Goal: Task Accomplishment & Management: Use online tool/utility

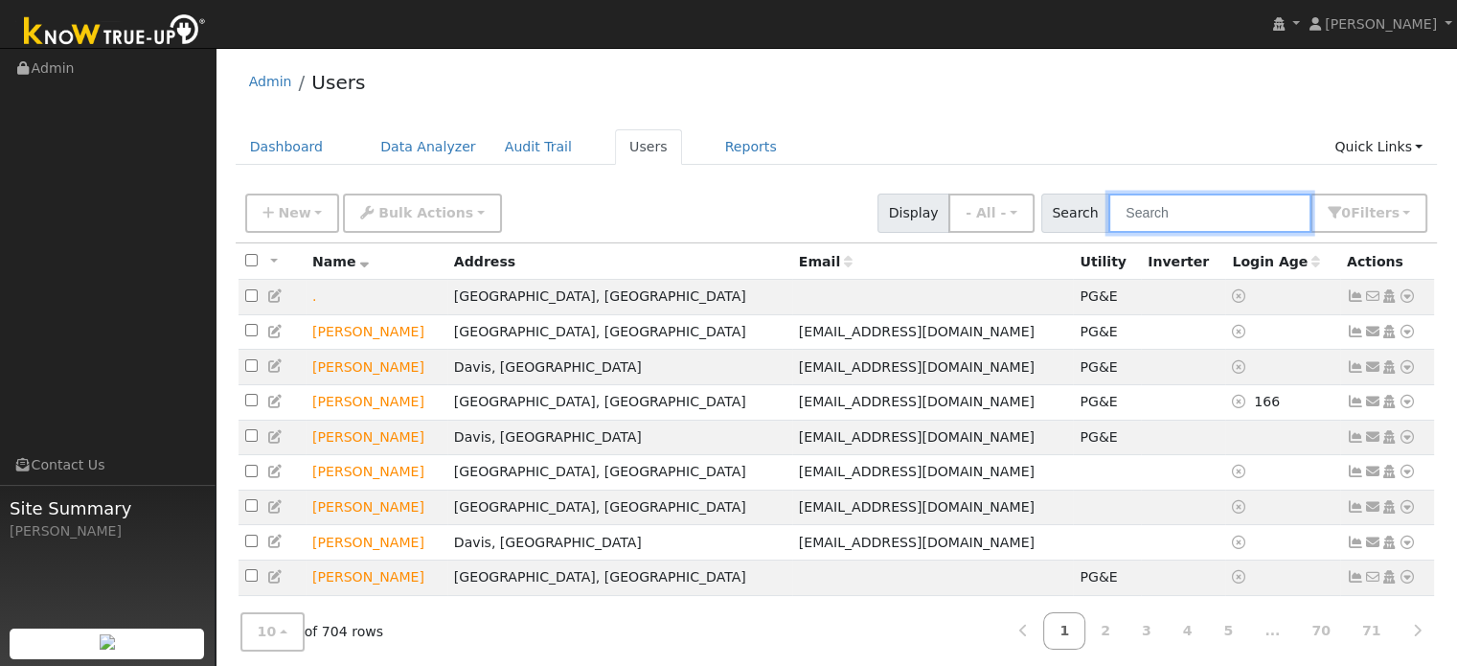
click at [1191, 219] on input "text" at bounding box center [1209, 212] width 203 height 39
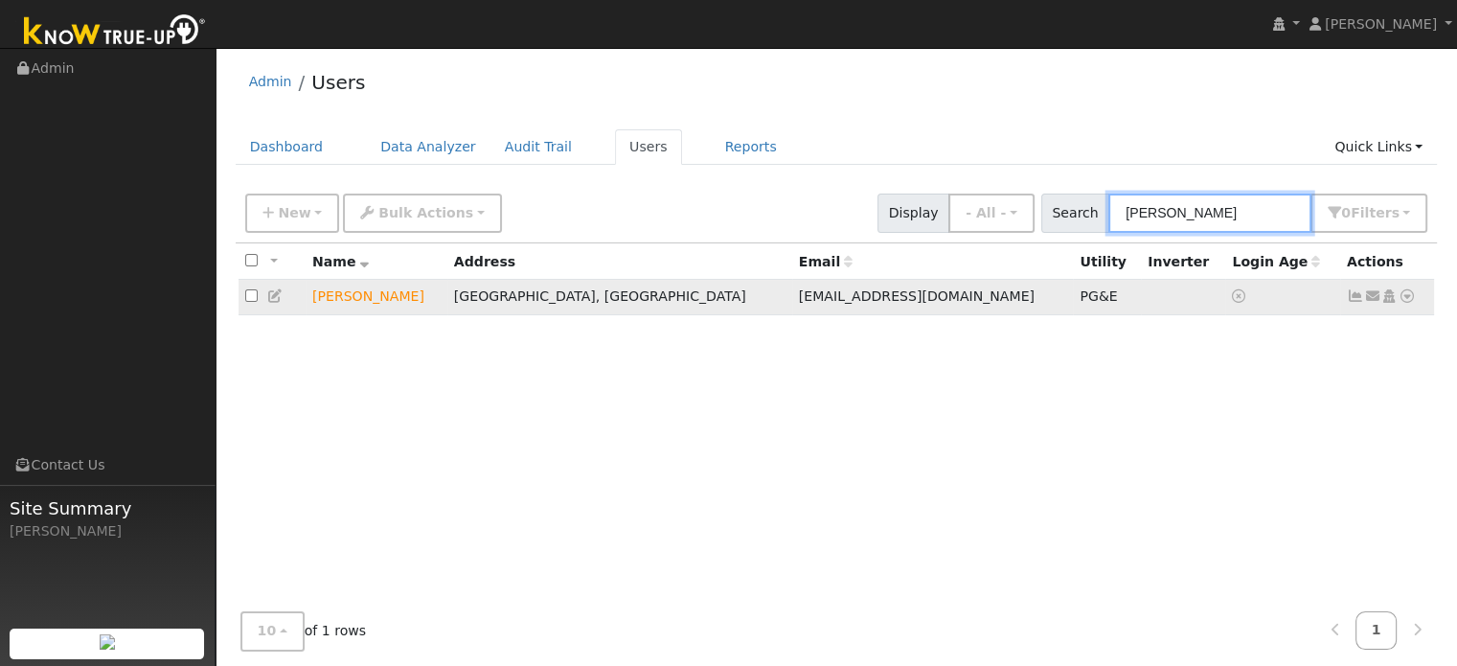
type input "lamm"
click at [1410, 298] on icon at bounding box center [1406, 295] width 17 height 13
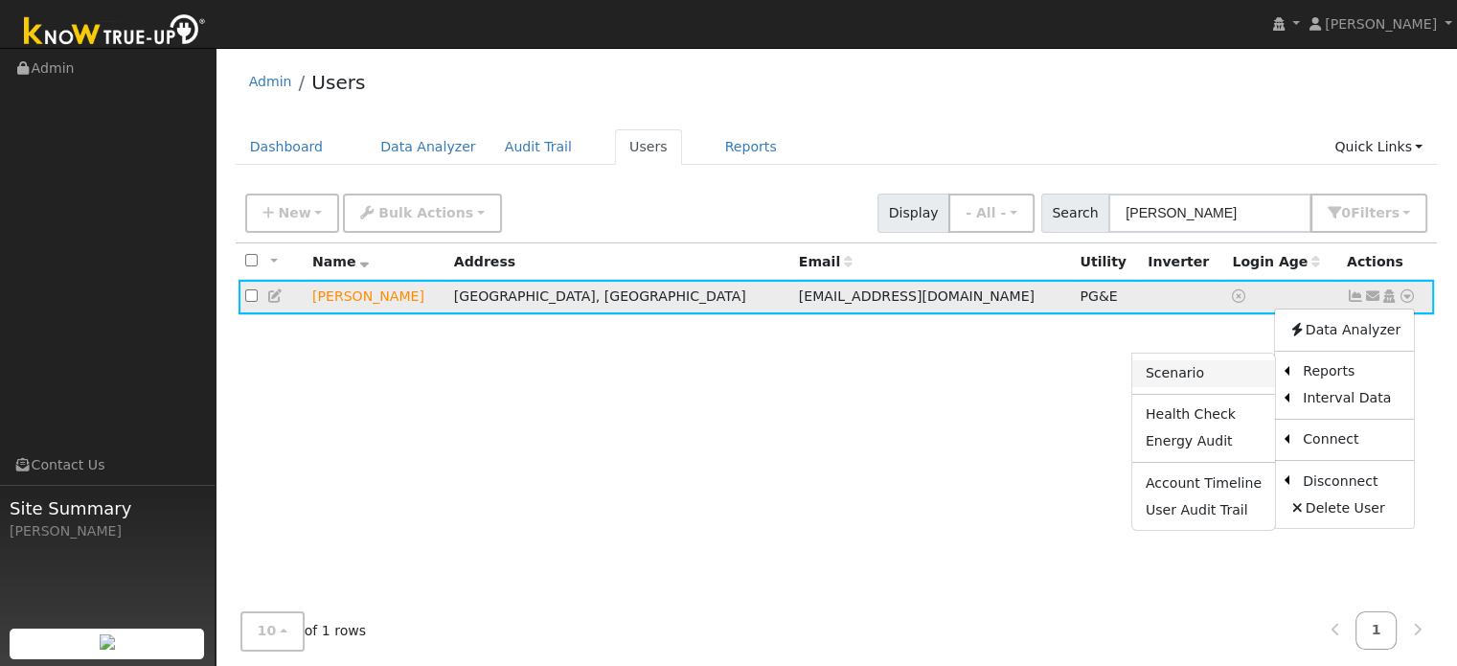
click at [1208, 370] on link "Scenario" at bounding box center [1203, 373] width 143 height 27
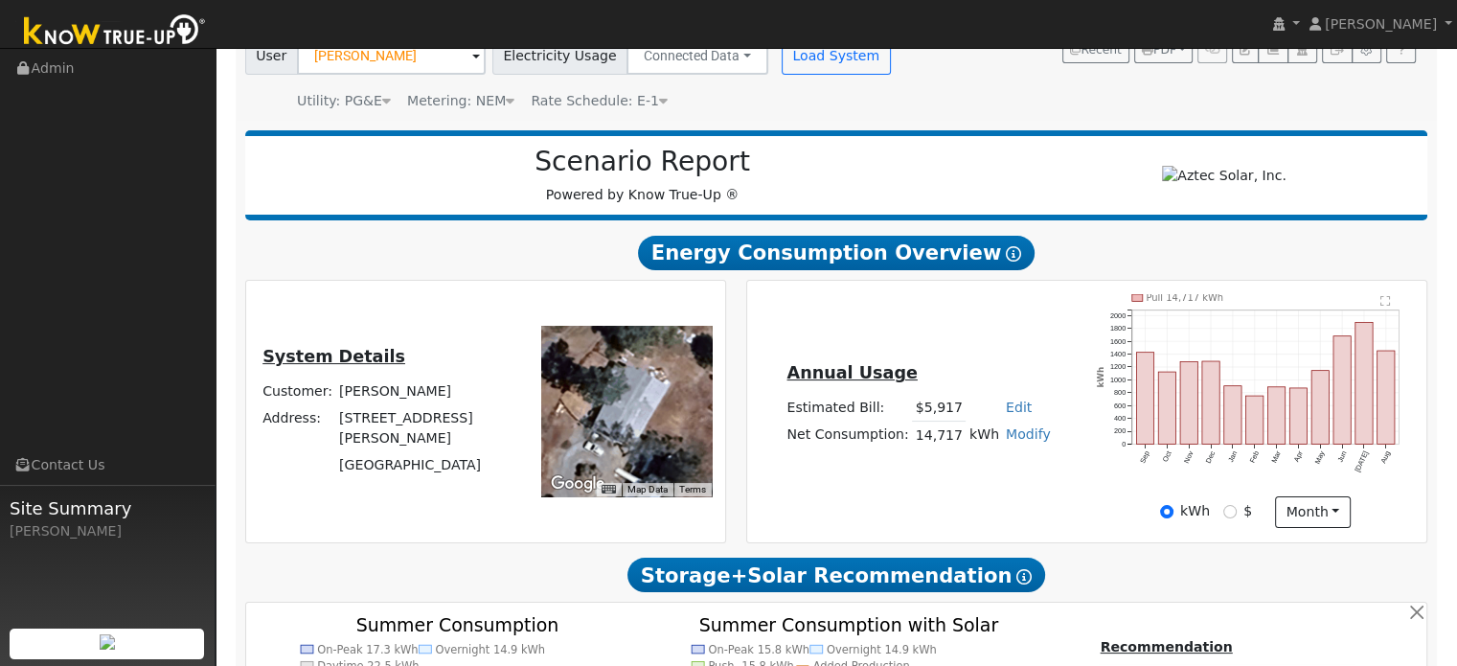
scroll to position [192, 0]
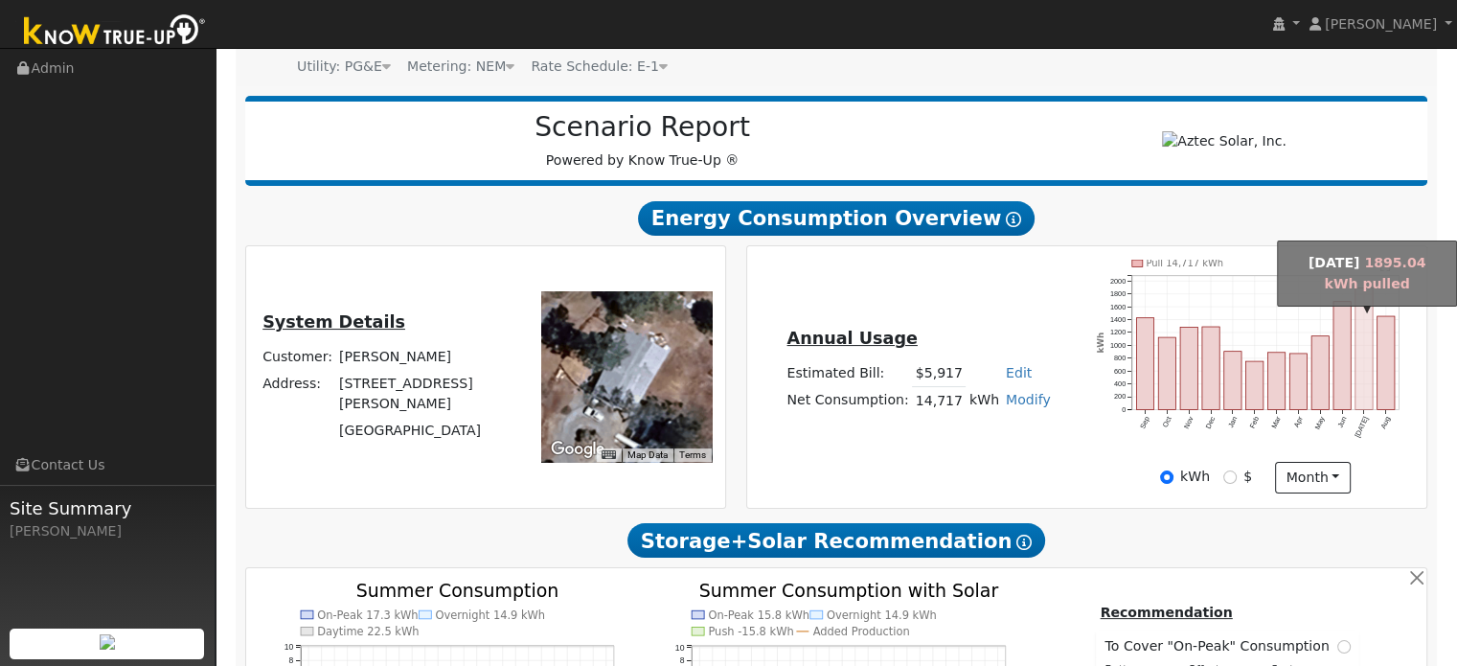
click at [1357, 352] on rect "onclick=""" at bounding box center [1363, 348] width 17 height 122
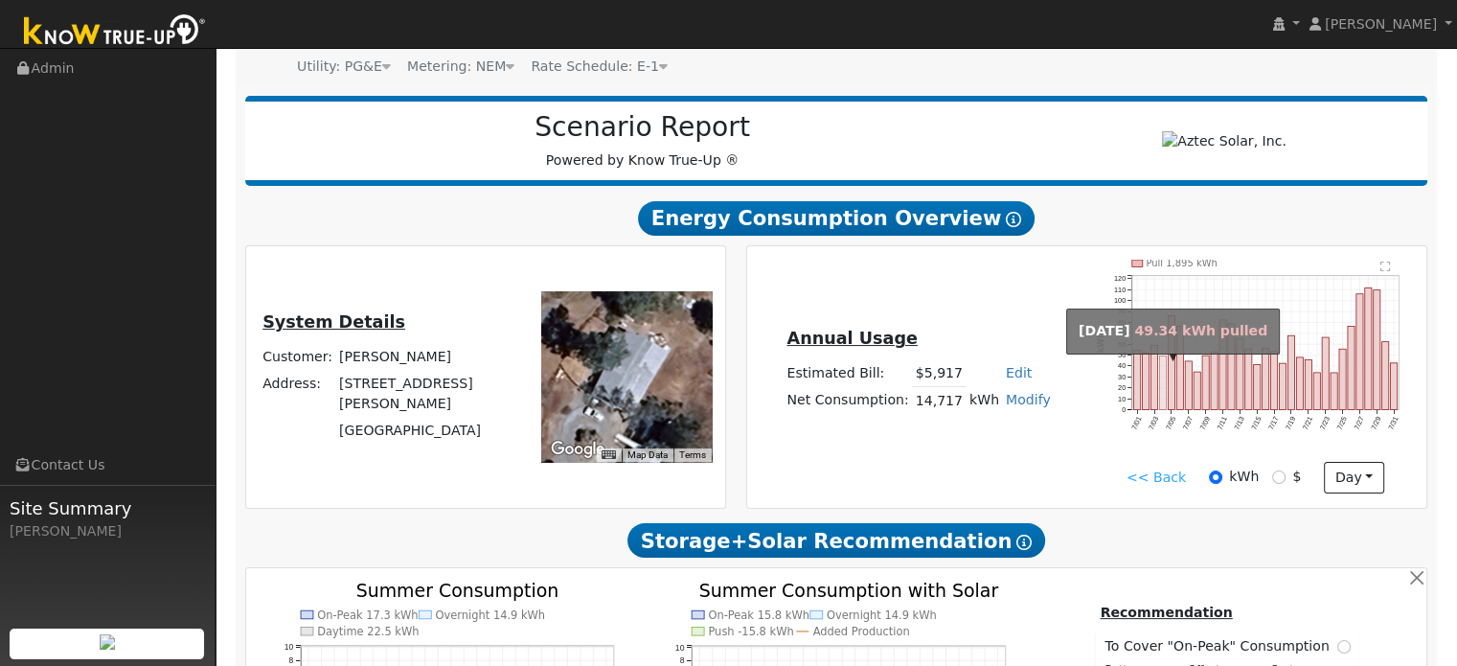
click at [1162, 365] on rect "onclick=""" at bounding box center [1162, 382] width 7 height 54
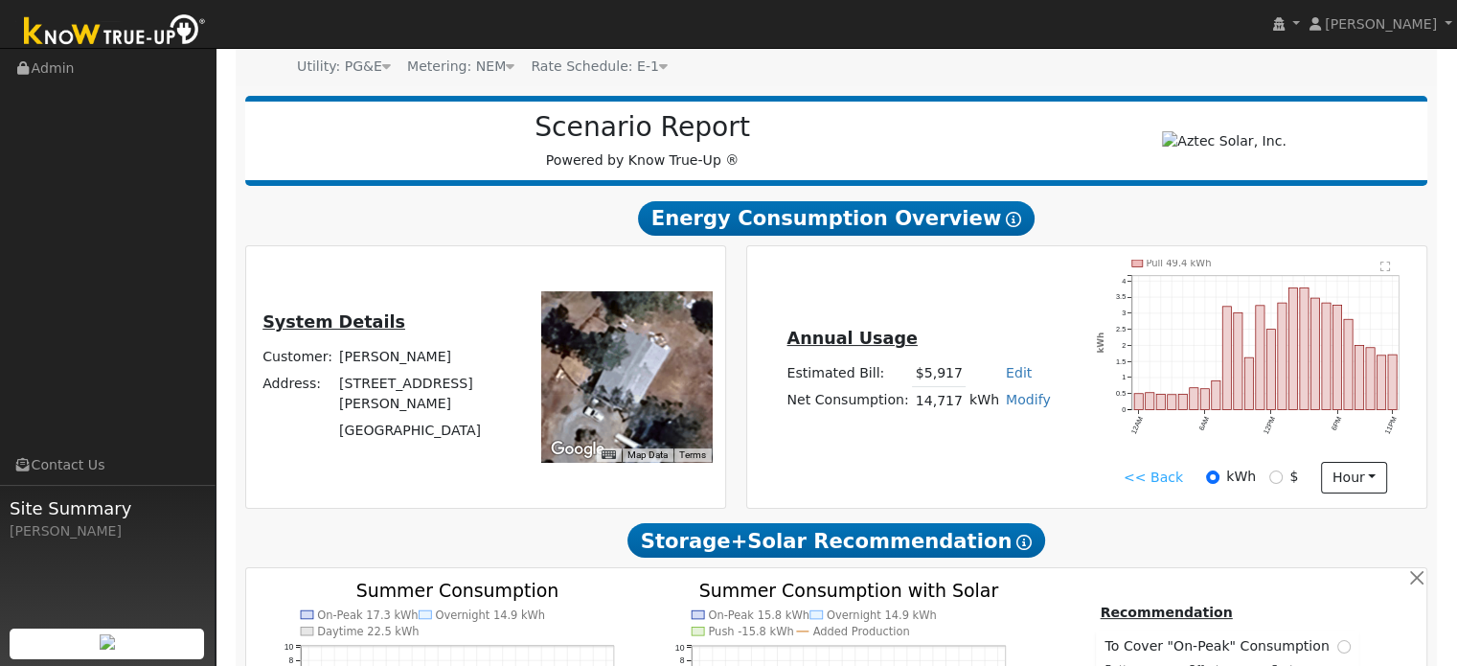
click at [1160, 487] on link "<< Back" at bounding box center [1152, 477] width 59 height 20
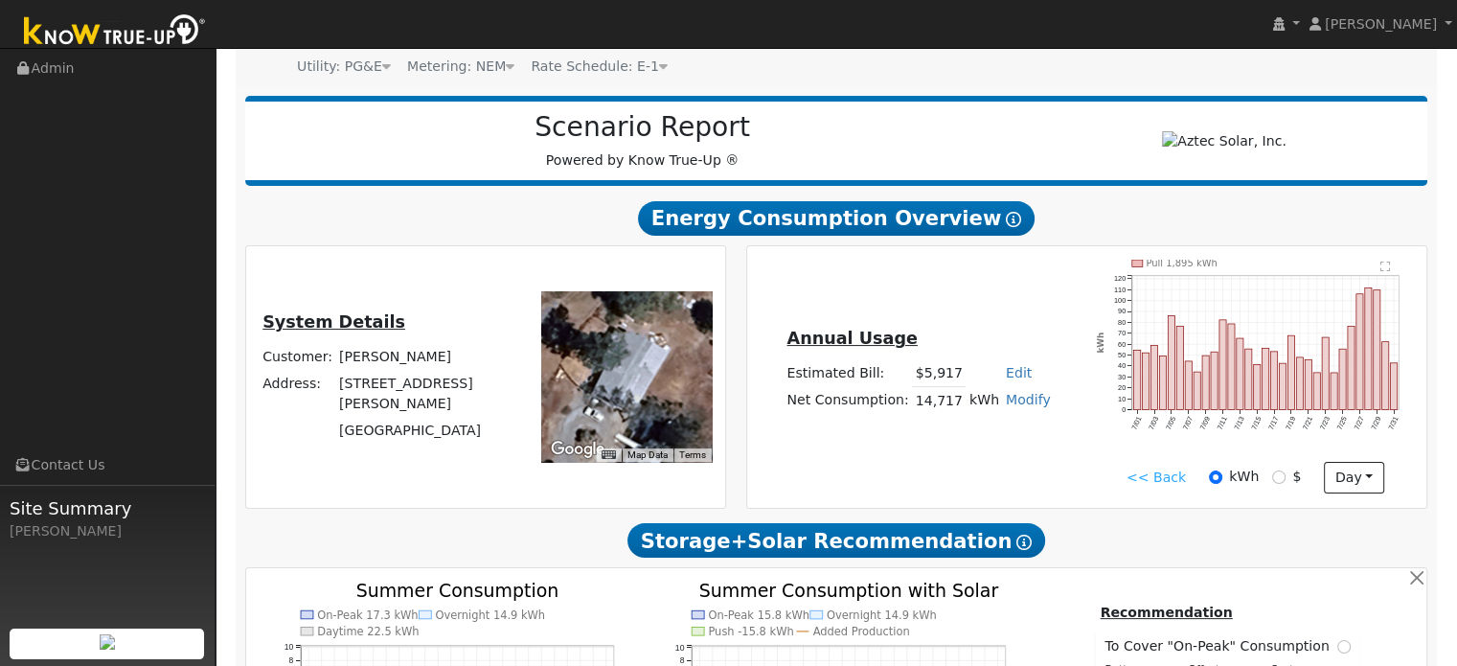
click at [1339, 395] on rect "onclick=""" at bounding box center [1342, 379] width 7 height 60
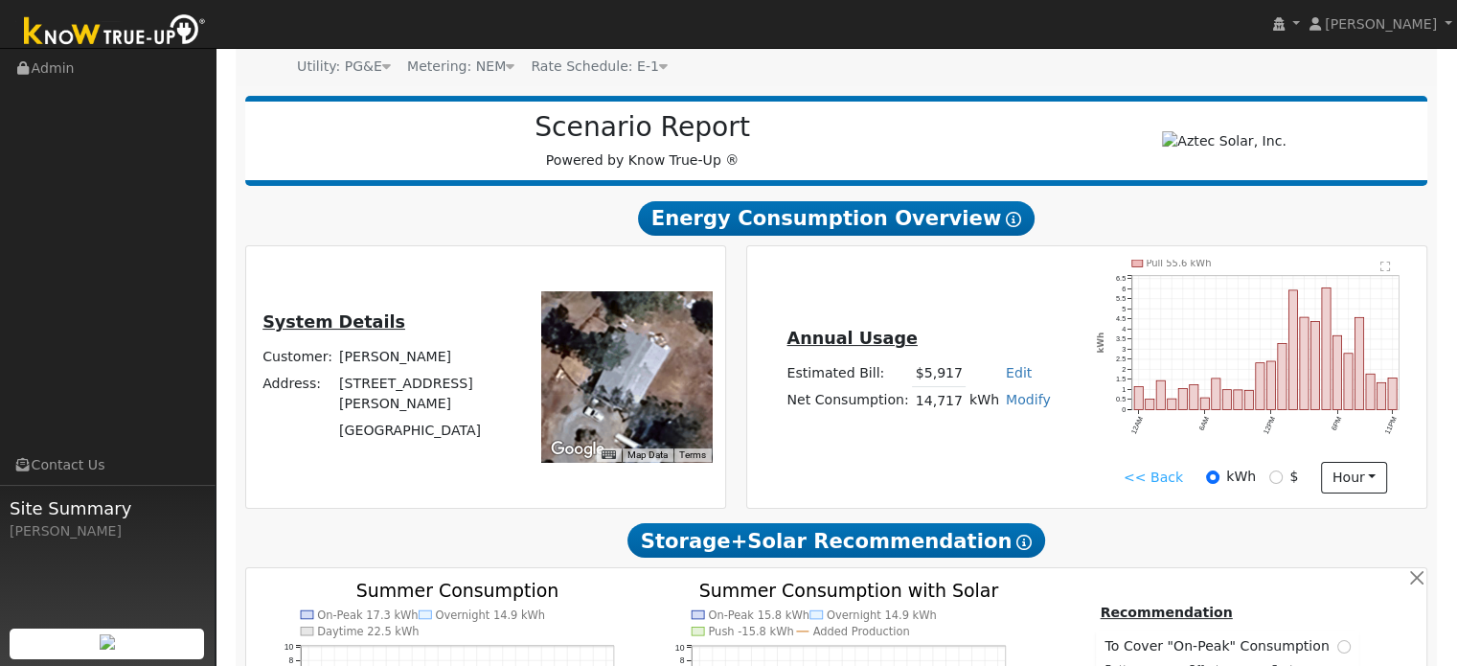
click at [1163, 478] on link "<< Back" at bounding box center [1152, 477] width 59 height 20
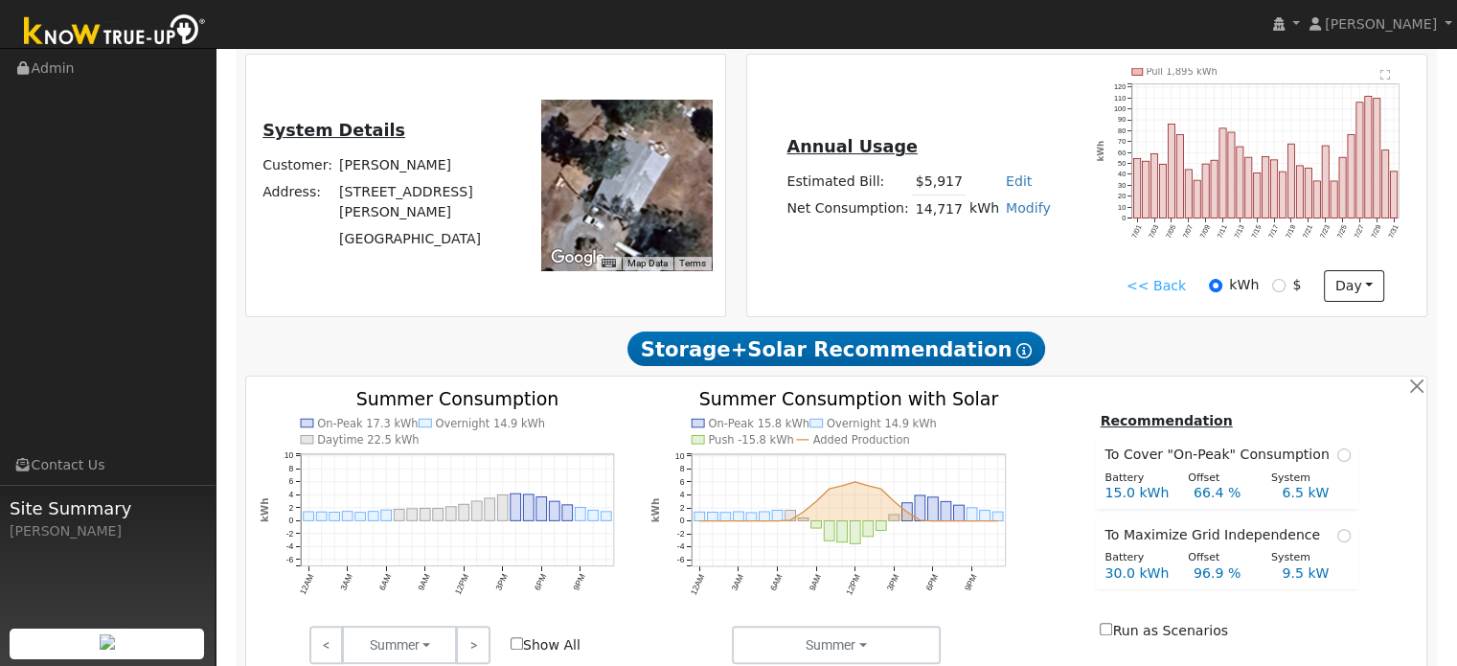
scroll to position [479, 0]
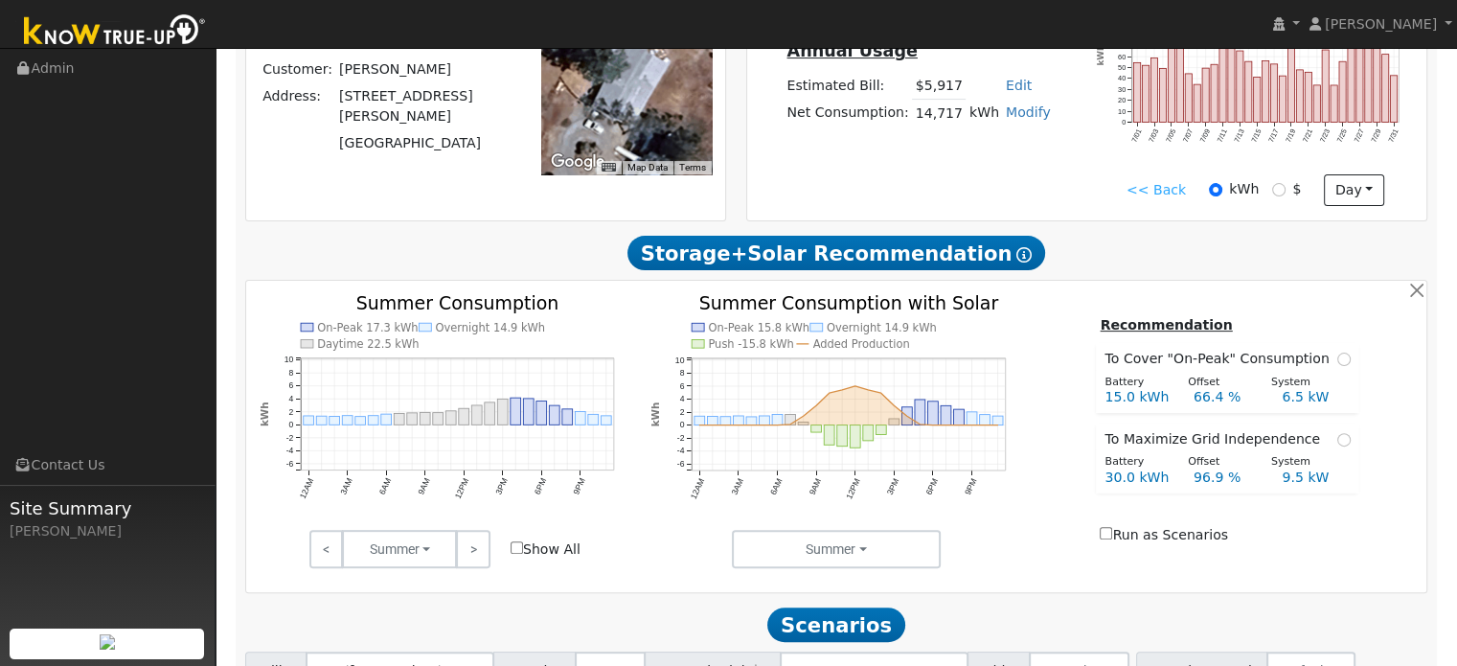
click at [382, 464] on line at bounding box center [457, 464] width 313 height 0
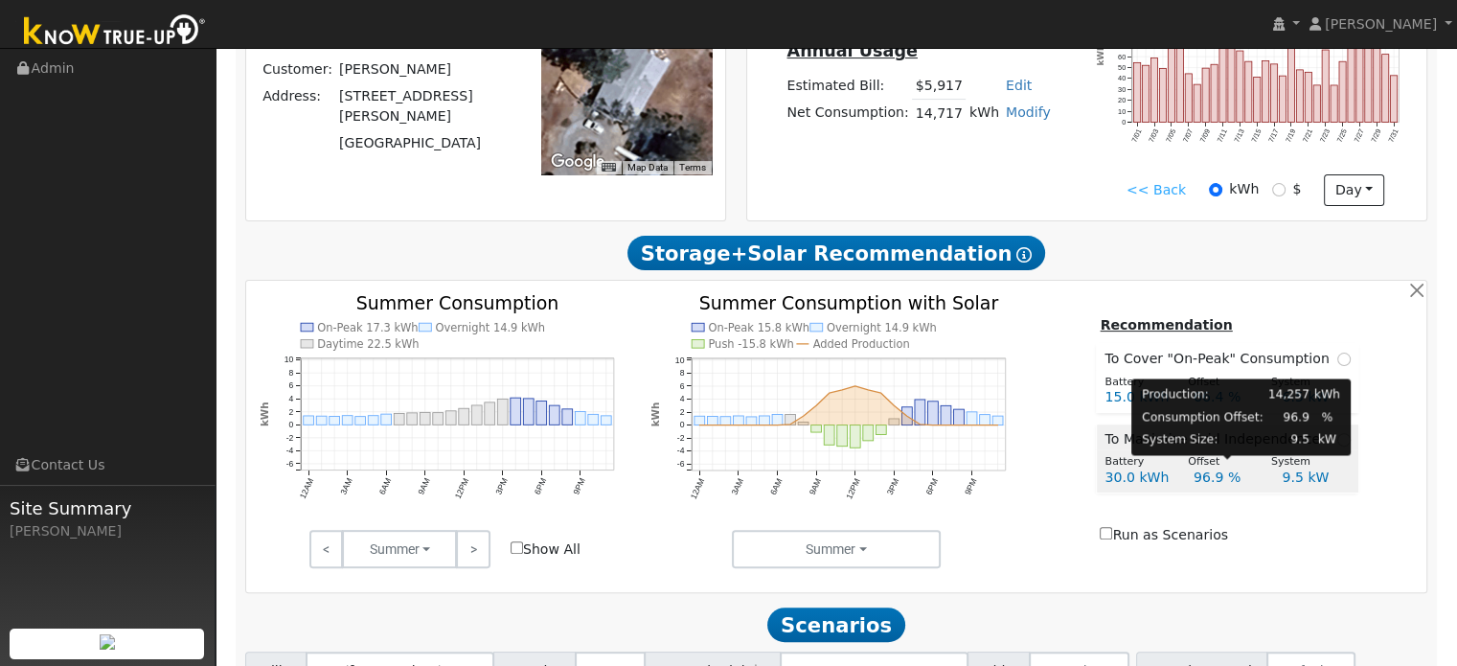
click at [1217, 463] on div "Offset" at bounding box center [1219, 462] width 83 height 16
radio input "true"
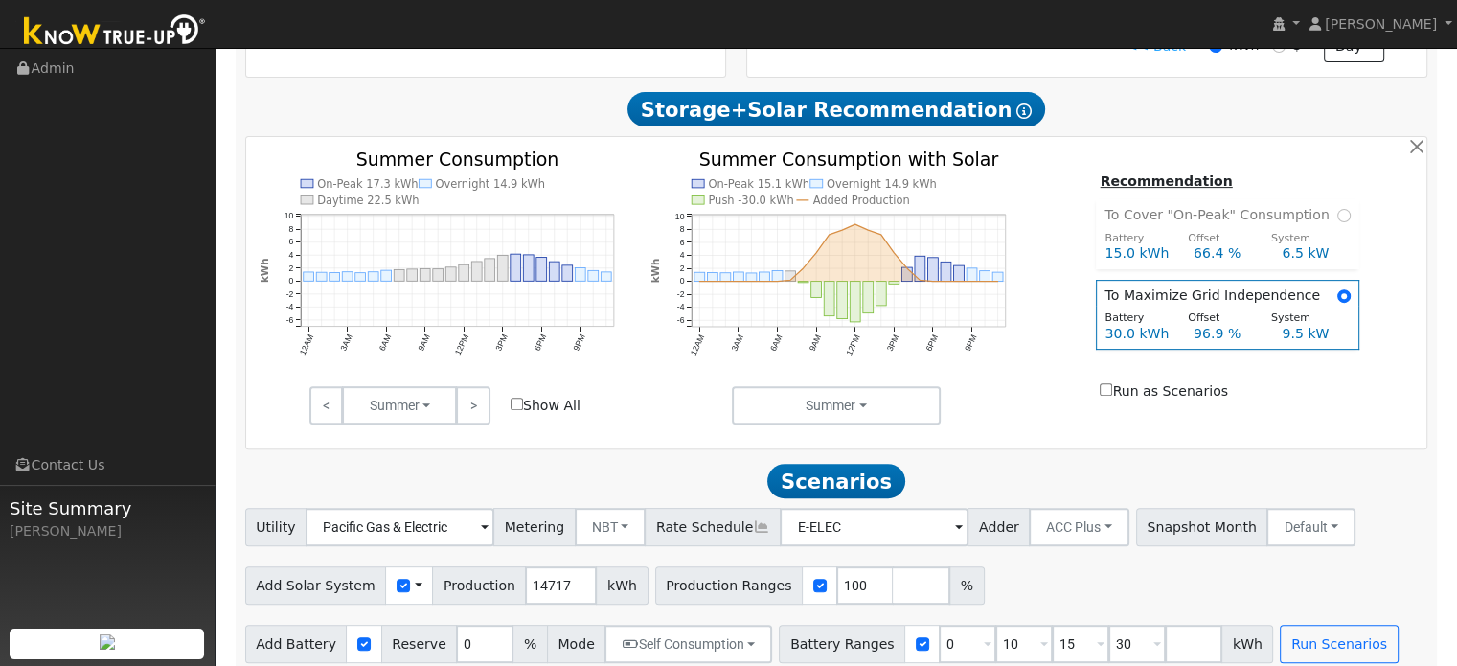
scroll to position [646, 0]
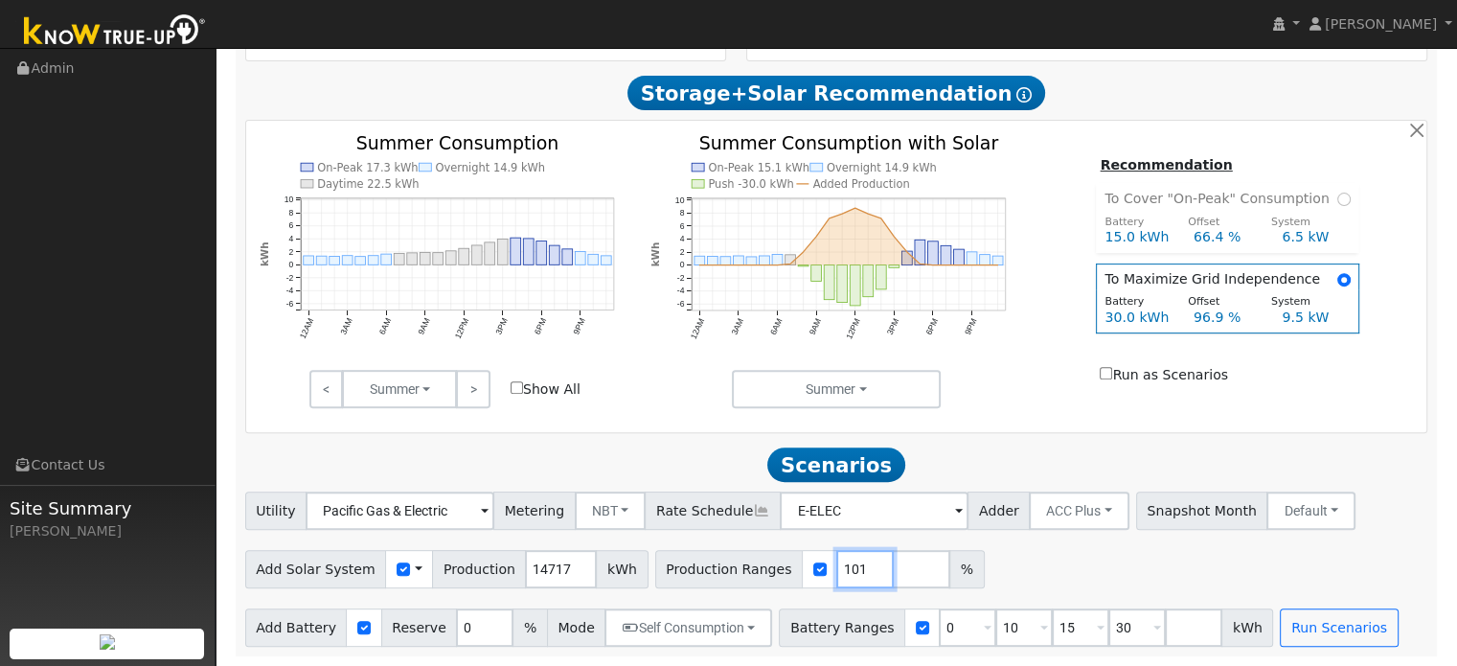
click at [836, 566] on input "101" at bounding box center [864, 569] width 57 height 38
type input "1"
type input "96.9"
click at [893, 570] on input "number" at bounding box center [921, 569] width 57 height 38
type input "66.4"
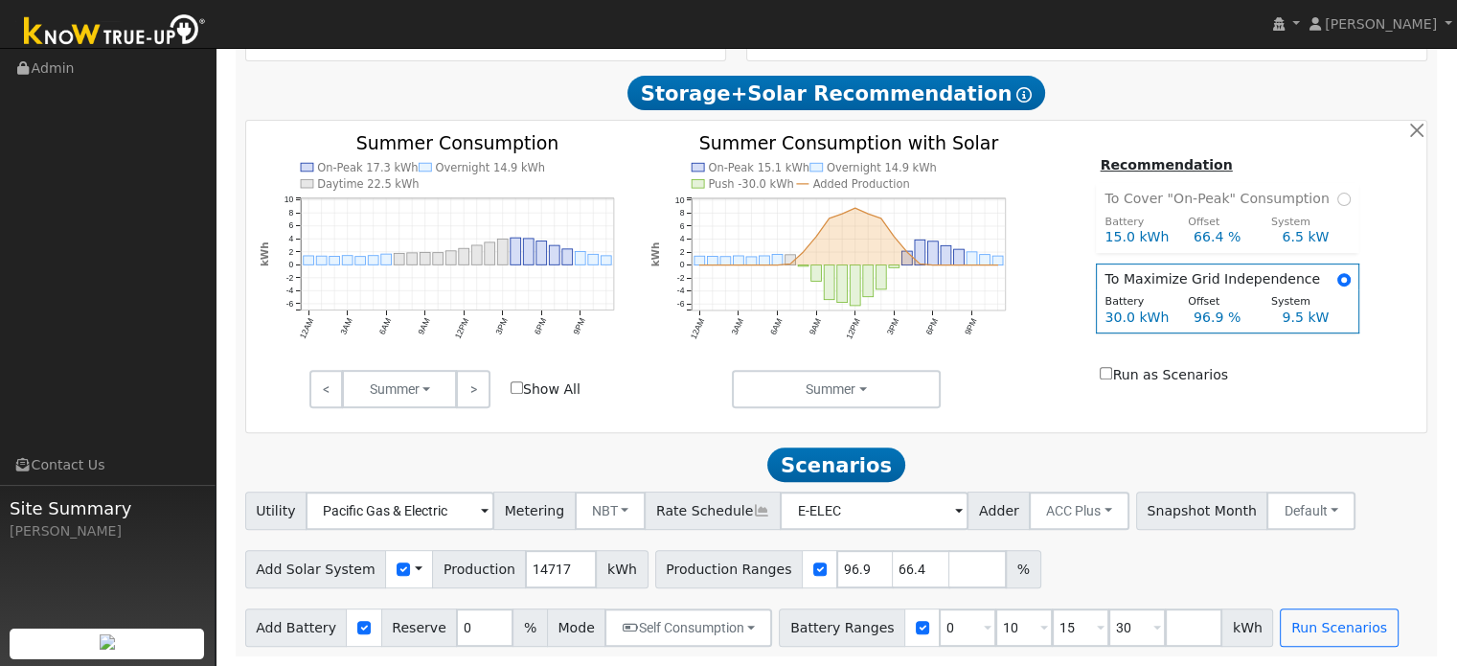
type input "66.4"
type input "96.9"
click at [1097, 555] on div "Add Solar System Use CSV Data Production 14717 kWh Production Ranges 66.4 96.9 %" at bounding box center [836, 565] width 1190 height 45
click at [949, 564] on input "number" at bounding box center [977, 569] width 57 height 38
type input "125"
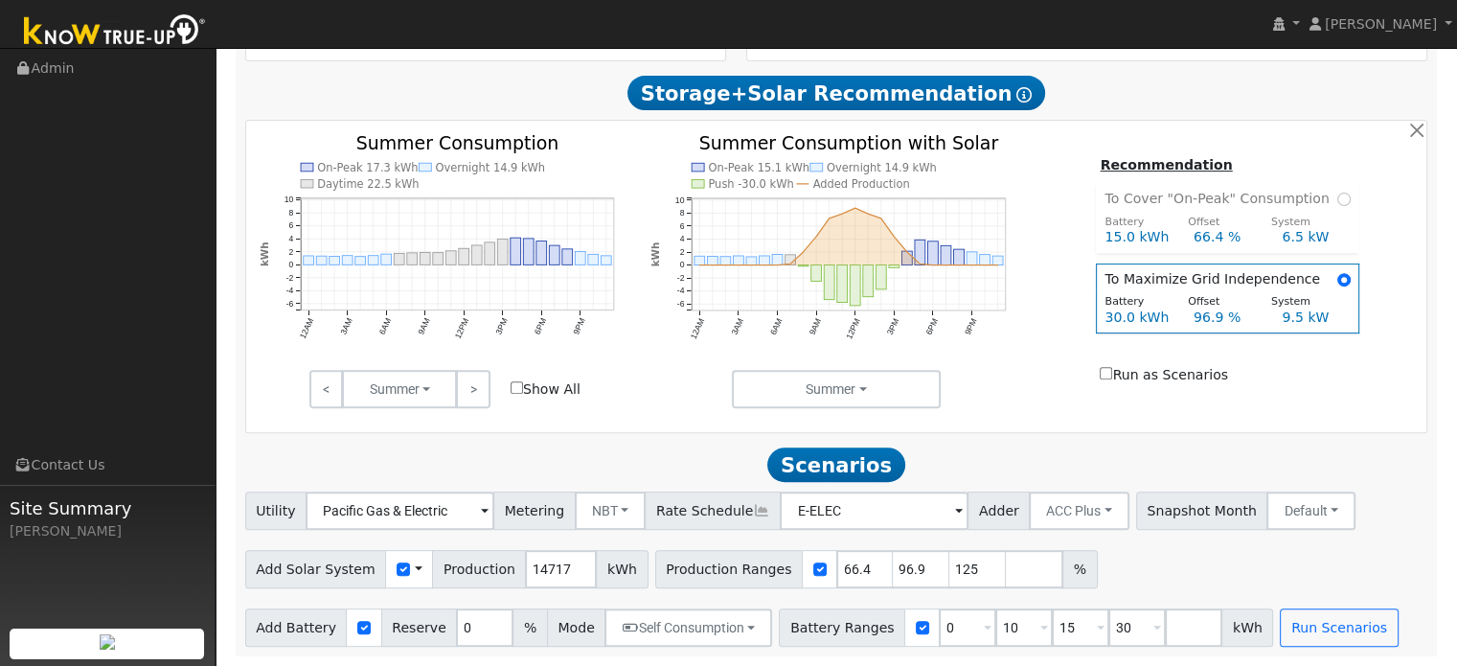
click at [1105, 579] on div "Add Solar System Use CSV Data Production 14717 kWh Production Ranges 66.4 96.9 …" at bounding box center [836, 565] width 1190 height 45
click at [995, 629] on input "10" at bounding box center [1023, 627] width 57 height 38
type input "15"
type input "30"
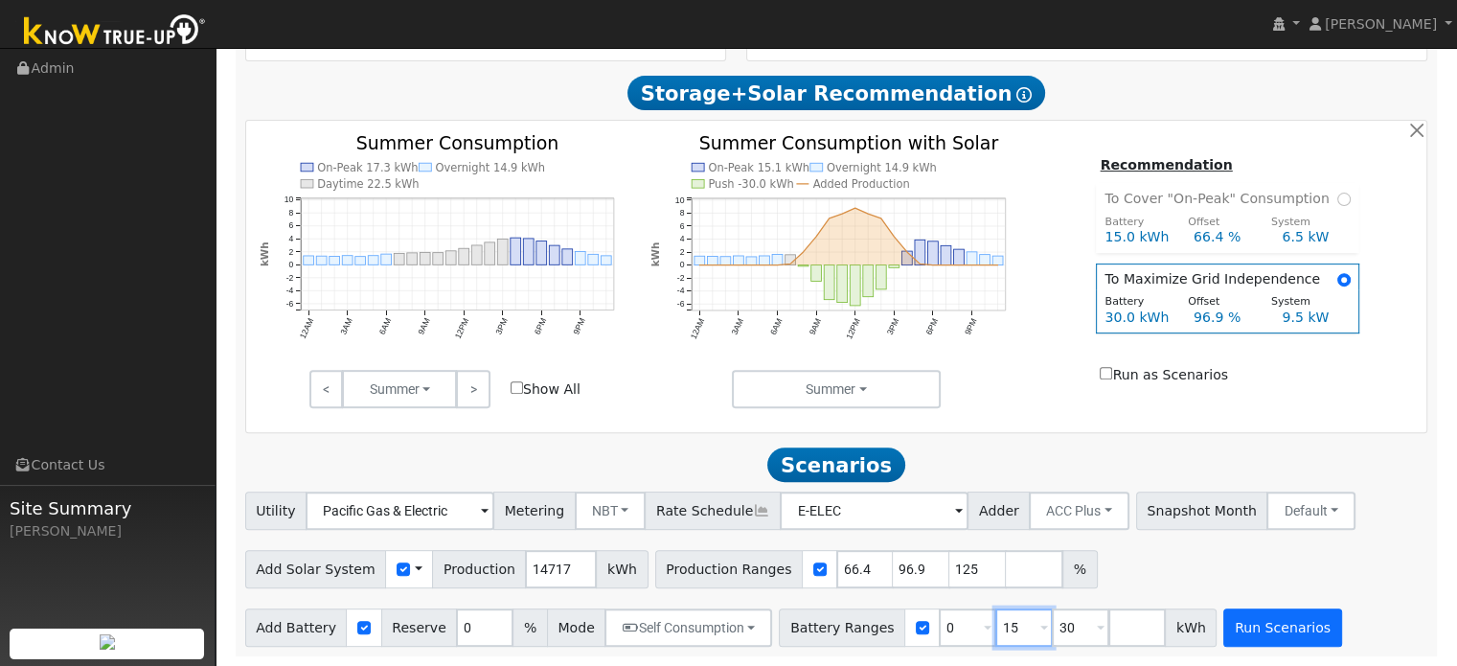
type input "15"
click at [1226, 637] on button "Run Scenarios" at bounding box center [1282, 627] width 118 height 38
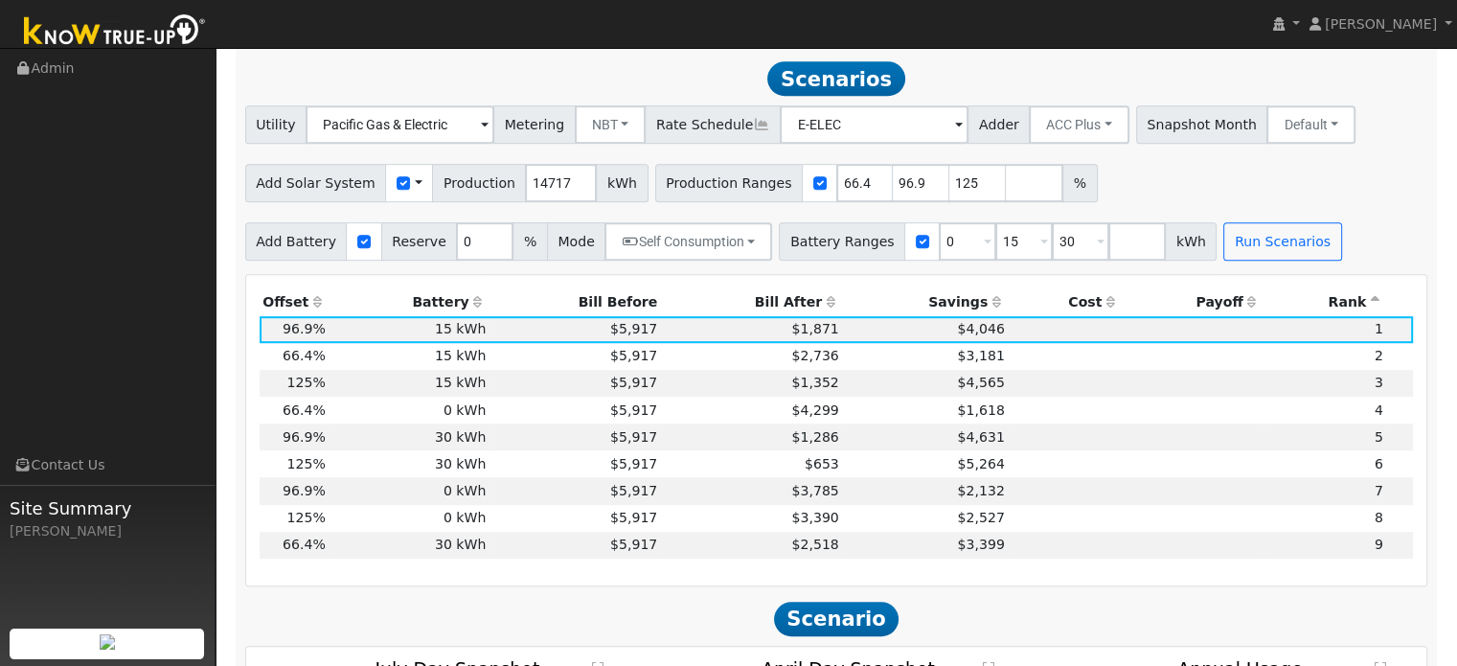
scroll to position [1034, 0]
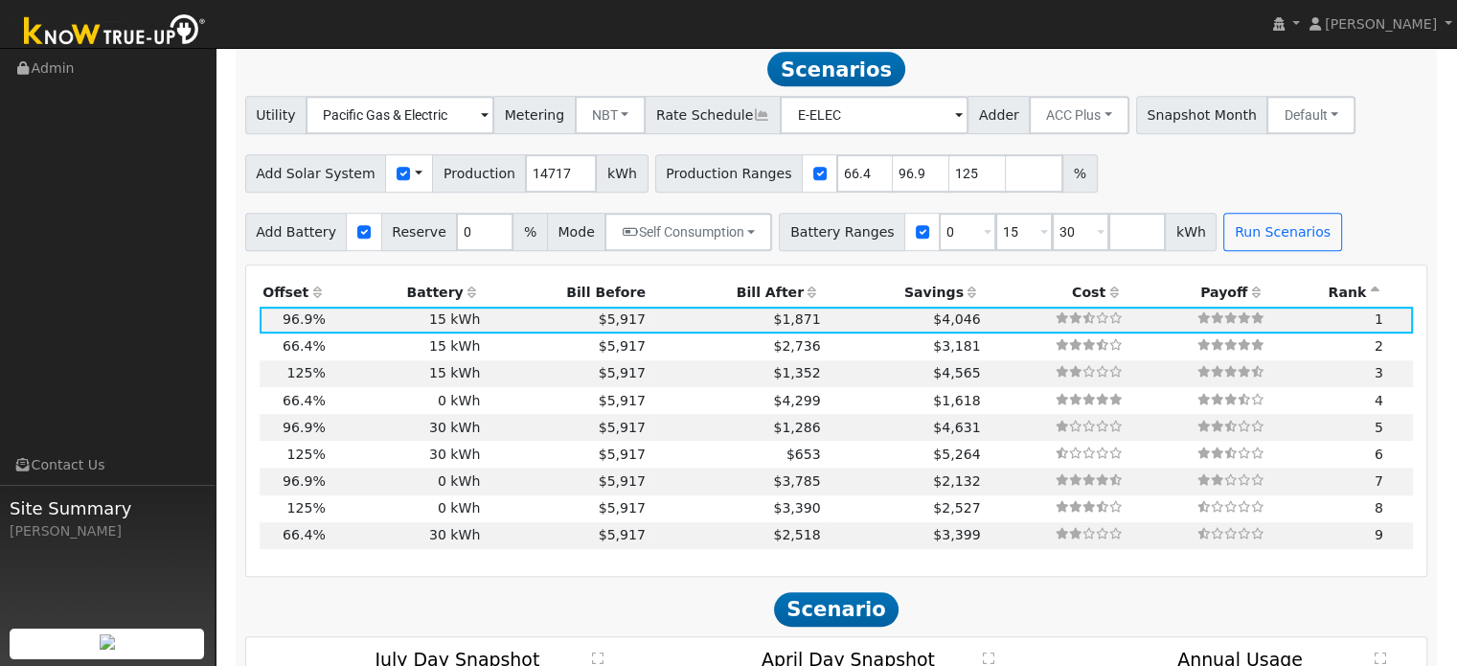
click at [760, 298] on th "Bill After" at bounding box center [735, 292] width 175 height 27
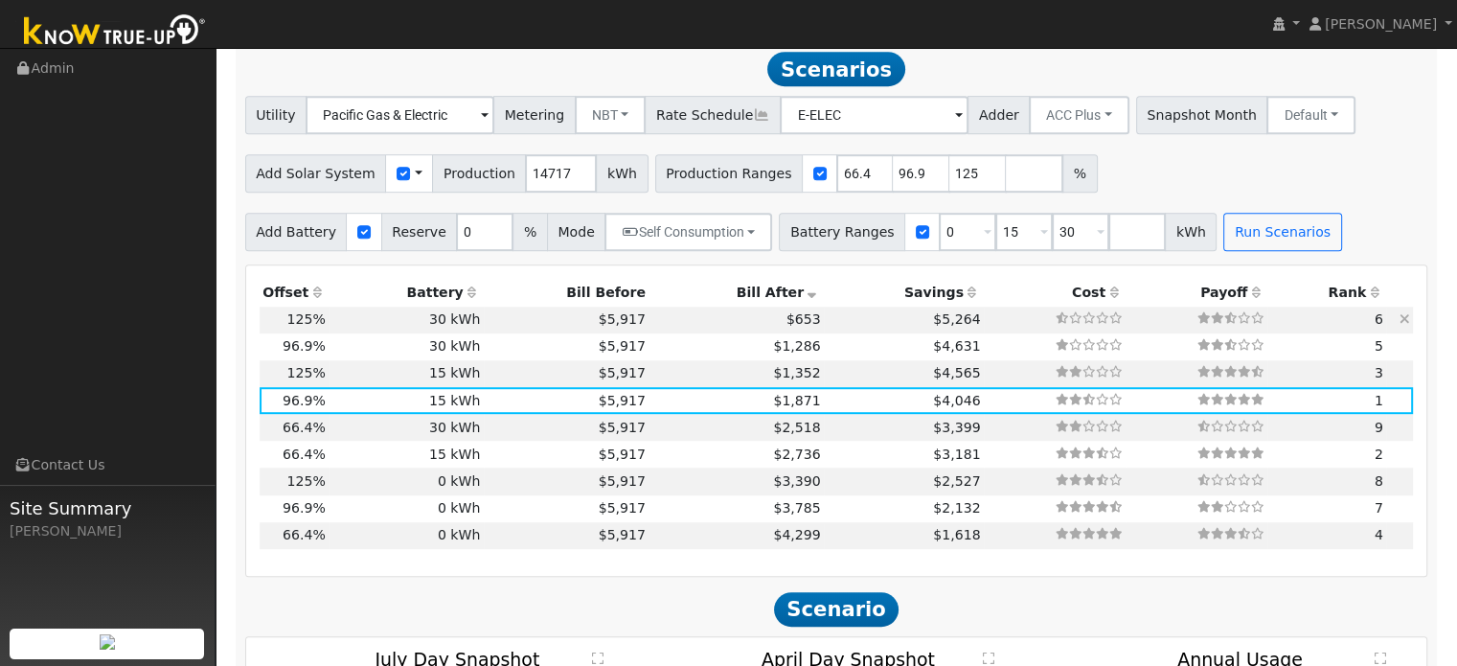
click at [444, 333] on td "30 kWh" at bounding box center [406, 319] width 155 height 27
type input "12.3"
type input "$42,924"
type input "$36,000"
type input "$23,677"
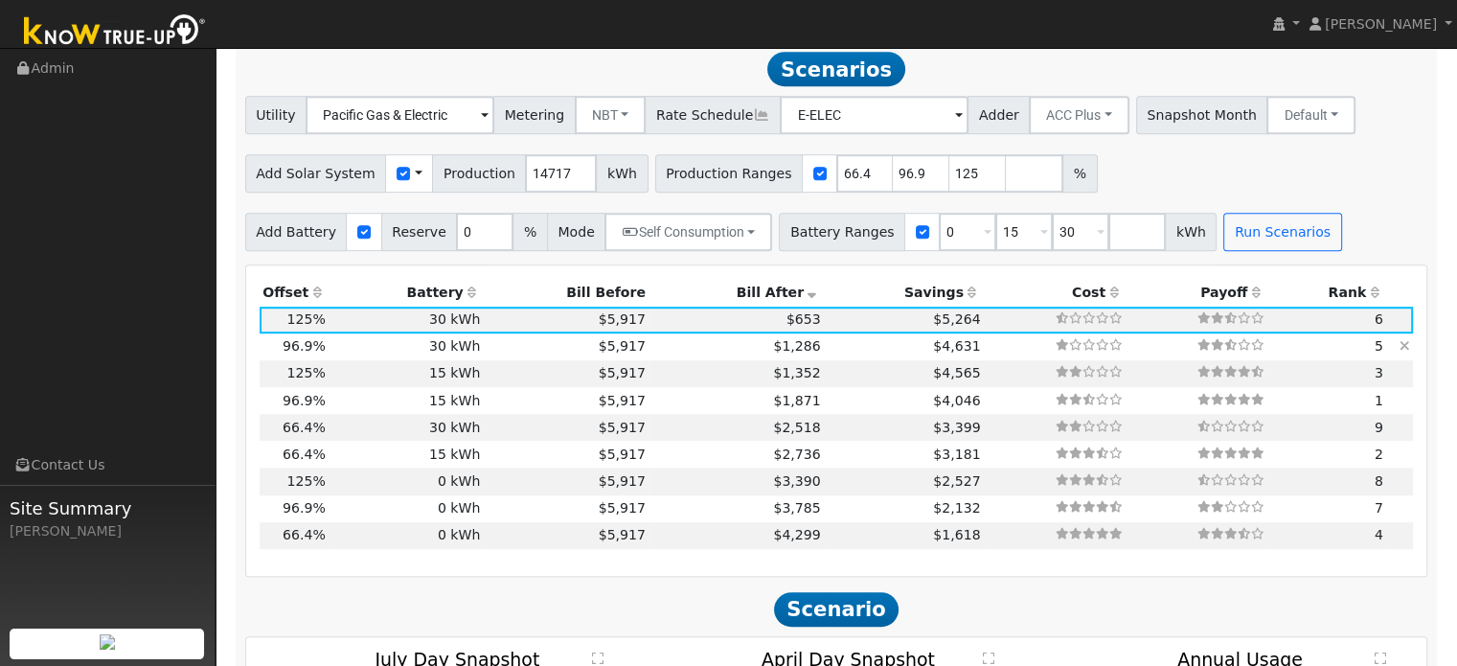
click at [355, 351] on td "30 kWh" at bounding box center [406, 346] width 155 height 27
type input "9.5"
type input "$33,276"
type input "$20,783"
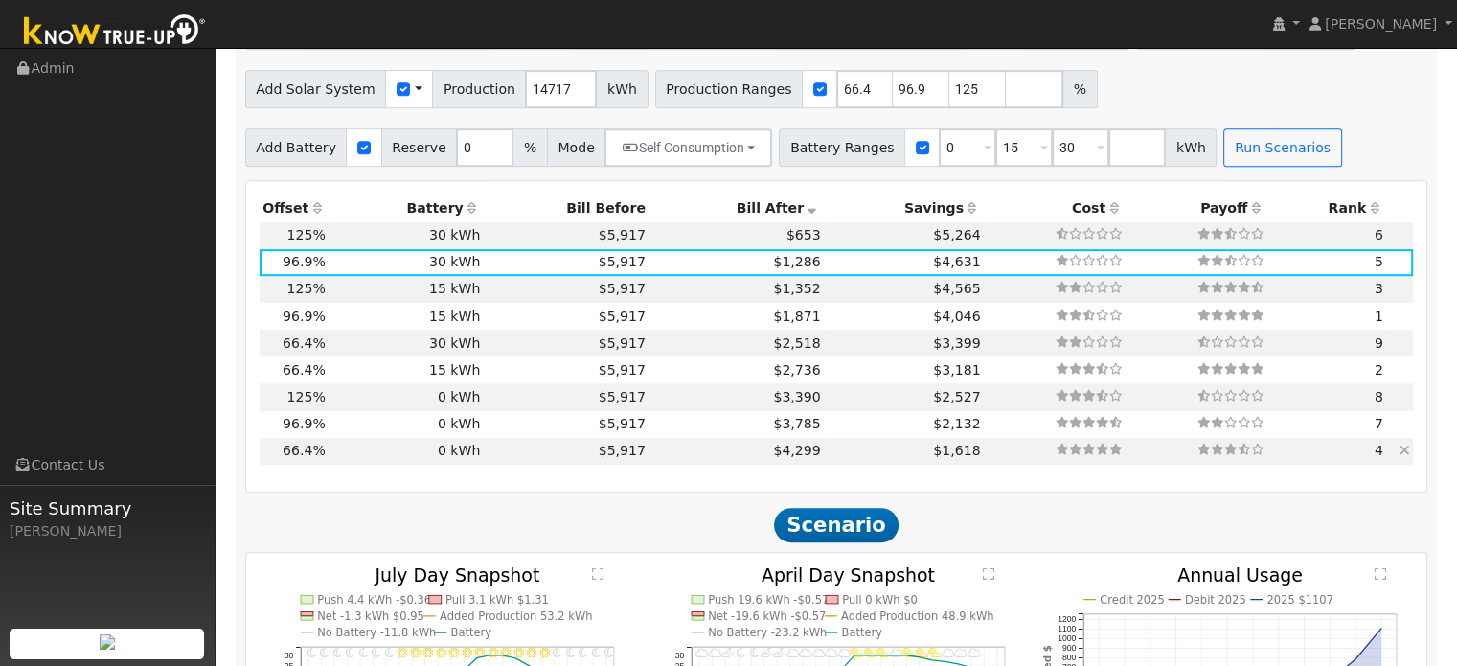
scroll to position [1130, 0]
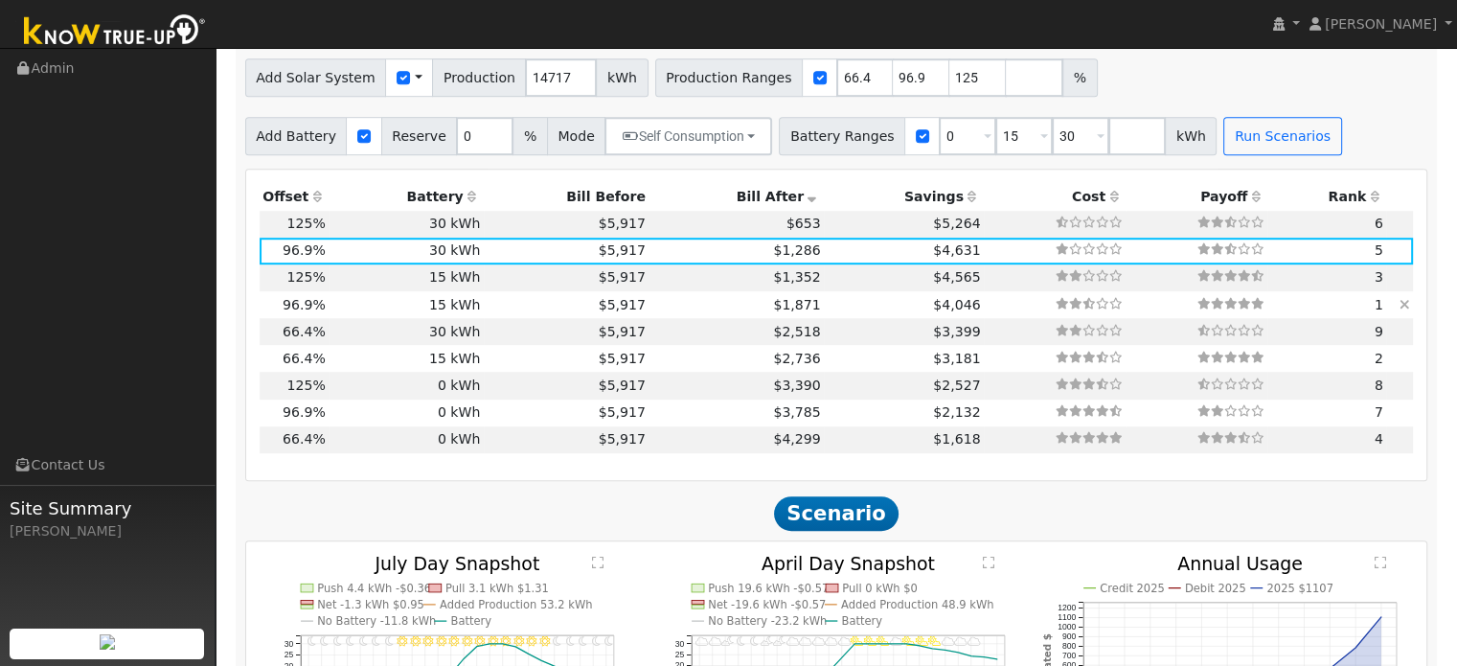
click at [538, 312] on td "$5,917" at bounding box center [567, 304] width 166 height 27
type input "$18,000"
type input "$15,383"
